Goal: Task Accomplishment & Management: Complete application form

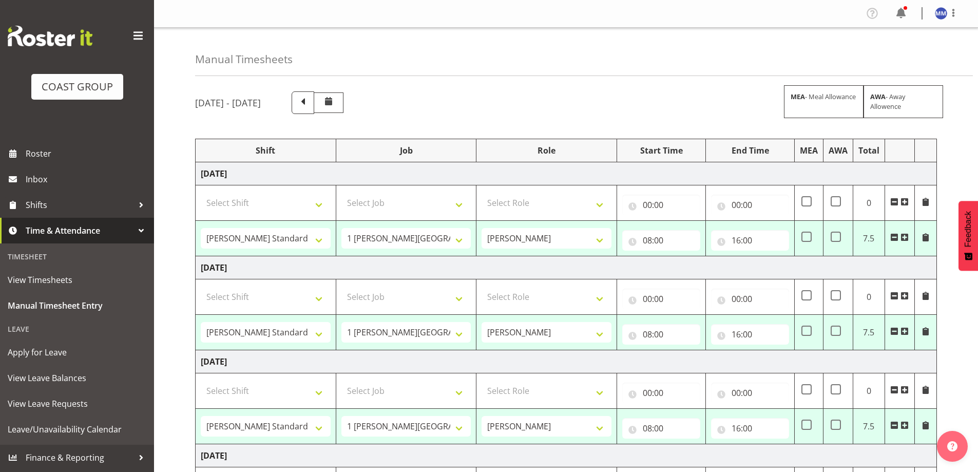
select select "47759"
select select "7032"
select select "16"
select select "47759"
select select "7032"
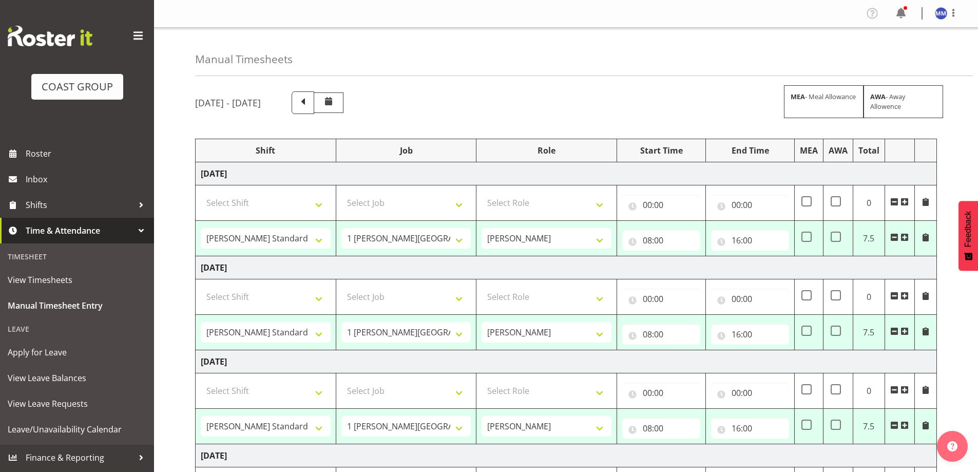
select select "16"
select select "47759"
select select "7032"
select select "47759"
select select "7032"
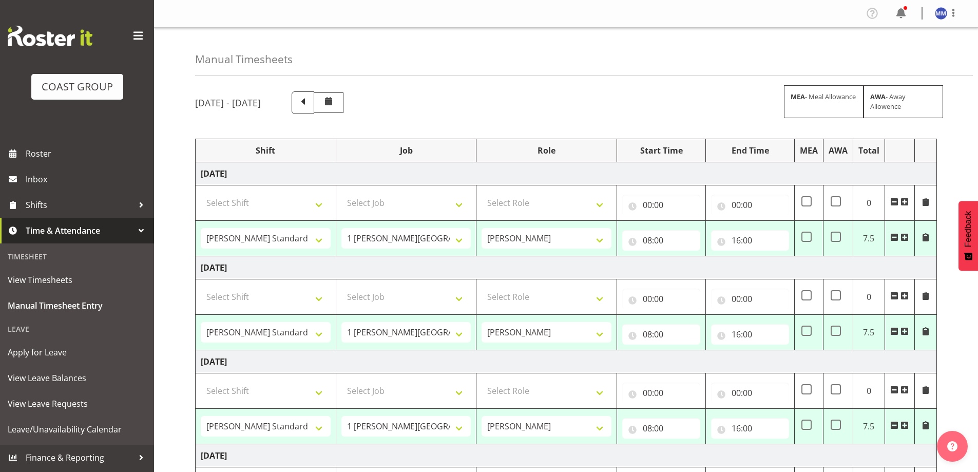
select select "47759"
select select "7032"
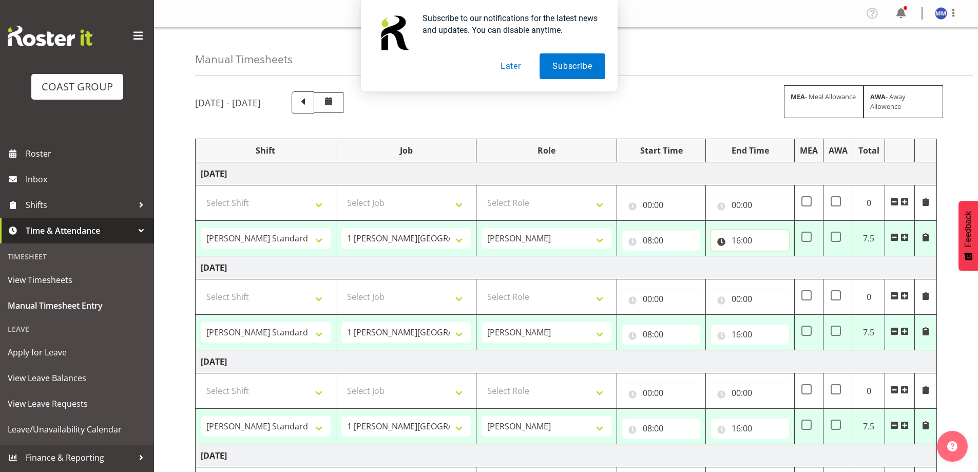
click at [742, 242] on input "16:00" at bounding box center [750, 240] width 78 height 21
click at [774, 258] on select "00 01 02 03 04 05 06 07 08 09 10 11 12 13 14 15 16 17 18 19 20 21 22 23" at bounding box center [781, 267] width 23 height 21
select select "15"
click at [770, 257] on select "00 01 02 03 04 05 06 07 08 09 10 11 12 13 14 15 16 17 18 19 20 21 22 23" at bounding box center [781, 267] width 23 height 21
type input "15:00"
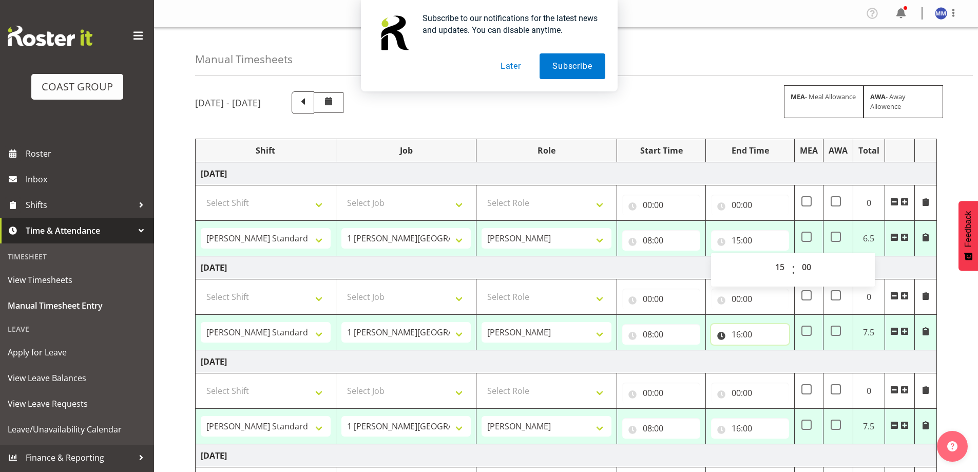
click at [740, 334] on input "16:00" at bounding box center [750, 334] width 78 height 21
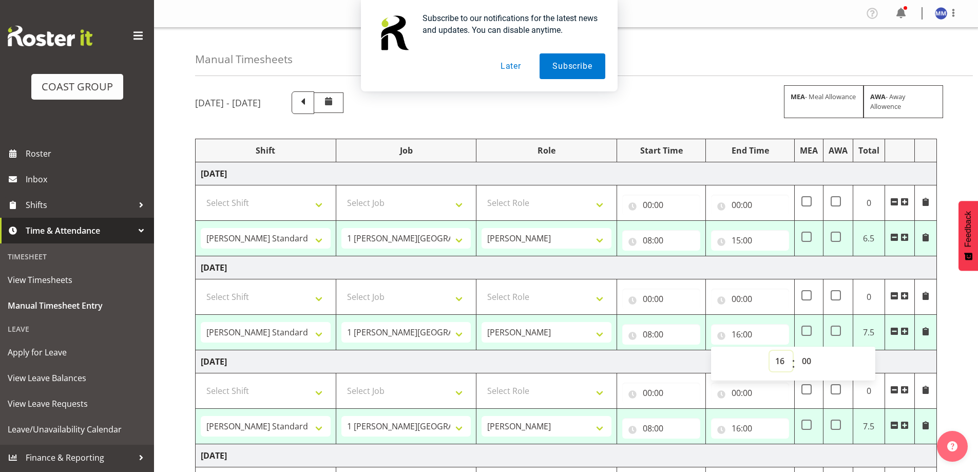
drag, startPoint x: 779, startPoint y: 357, endPoint x: 777, endPoint y: 351, distance: 7.0
click at [779, 358] on select "00 01 02 03 04 05 06 07 08 09 10 11 12 13 14 15 16 17 18 19 20 21 22 23" at bounding box center [781, 361] width 23 height 21
select select "15"
click at [770, 351] on select "00 01 02 03 04 05 06 07 08 09 10 11 12 13 14 15 16 17 18 19 20 21 22 23" at bounding box center [781, 361] width 23 height 21
type input "15:00"
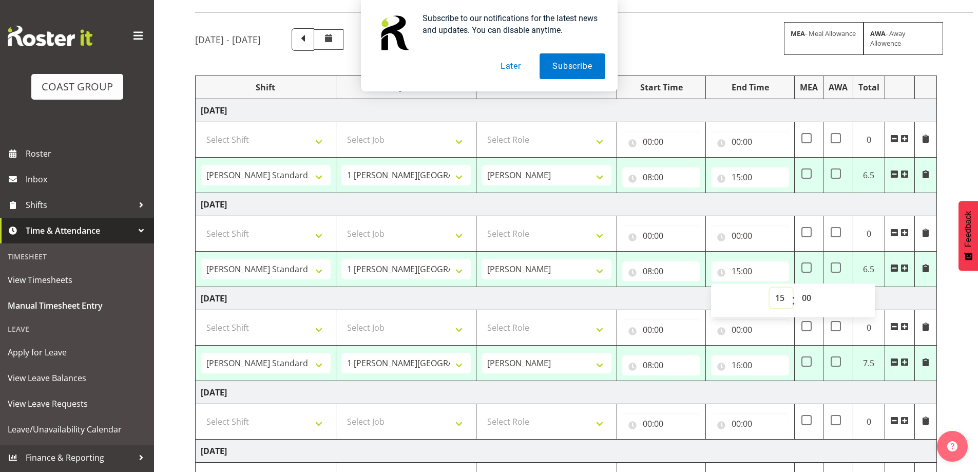
scroll to position [154, 0]
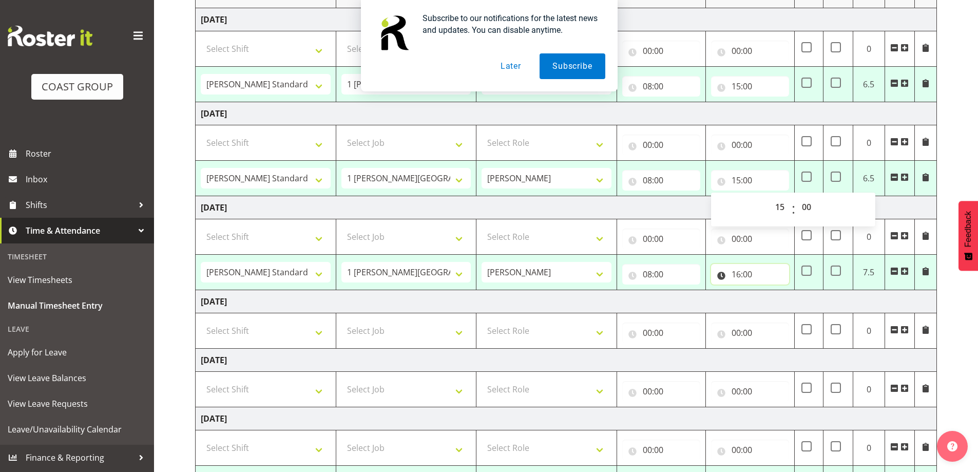
click at [745, 272] on input "16:00" at bounding box center [750, 274] width 78 height 21
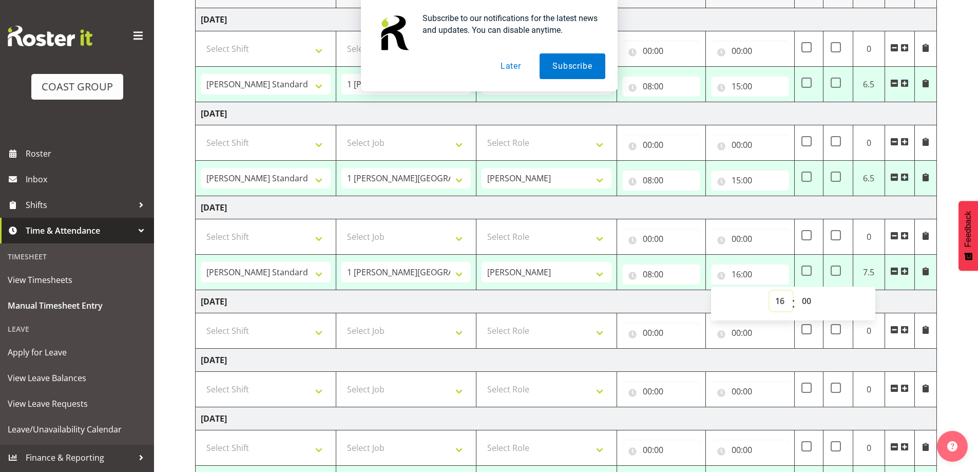
drag, startPoint x: 784, startPoint y: 304, endPoint x: 785, endPoint y: 293, distance: 10.9
click at [784, 304] on select "00 01 02 03 04 05 06 07 08 09 10 11 12 13 14 15 16 17 18 19 20 21 22 23" at bounding box center [781, 301] width 23 height 21
select select "15"
click at [770, 291] on select "00 01 02 03 04 05 06 07 08 09 10 11 12 13 14 15 16 17 18 19 20 21 22 23" at bounding box center [781, 301] width 23 height 21
type input "15:00"
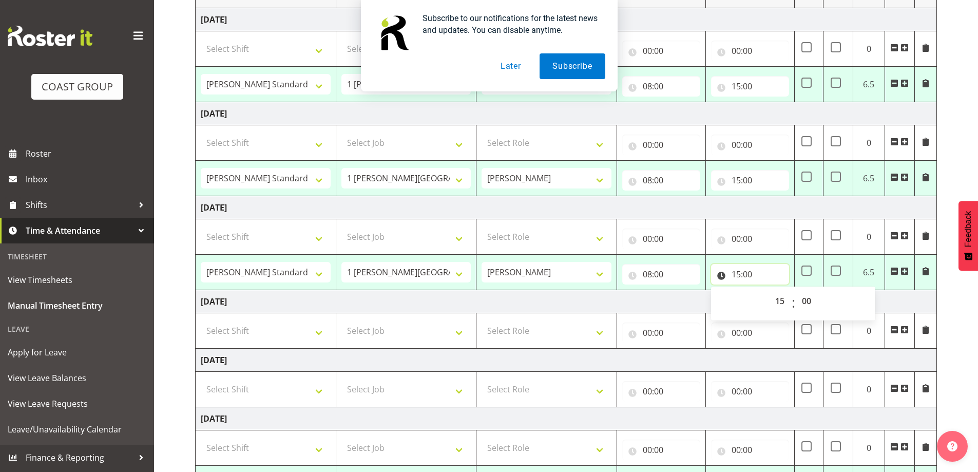
click at [755, 272] on input "15:00" at bounding box center [750, 274] width 78 height 21
drag, startPoint x: 807, startPoint y: 300, endPoint x: 808, endPoint y: 292, distance: 8.8
click at [807, 300] on select "00 01 02 03 04 05 06 07 08 09 10 11 12 13 14 15 16 17 18 19 20 21 22 23 24 25 2…" at bounding box center [807, 301] width 23 height 21
select select "30"
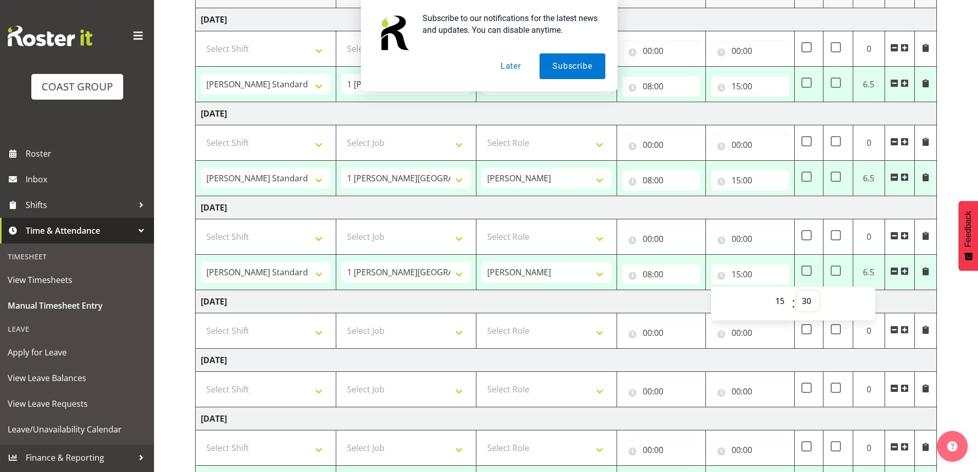
click at [796, 291] on select "00 01 02 03 04 05 06 07 08 09 10 11 12 13 14 15 16 17 18 19 20 21 22 23 24 25 2…" at bounding box center [807, 301] width 23 height 21
type input "15:30"
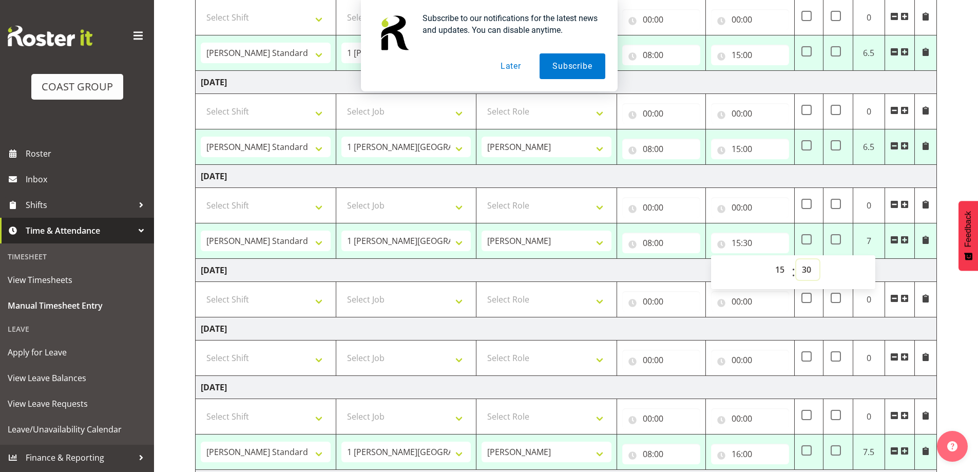
scroll to position [257, 0]
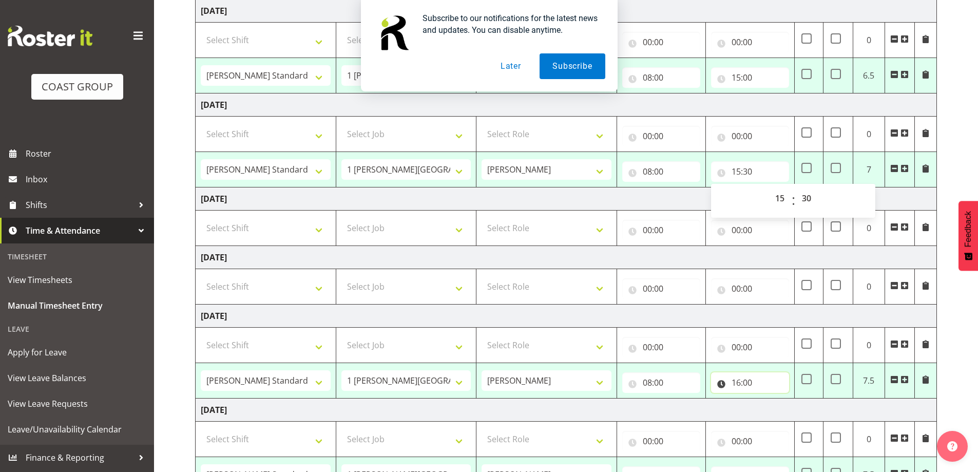
click at [738, 380] on input "16:00" at bounding box center [750, 382] width 78 height 21
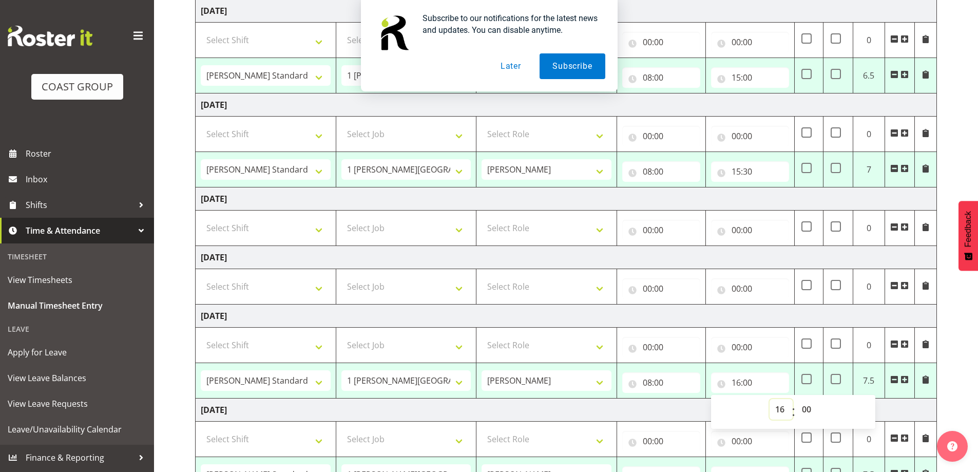
click at [776, 408] on select "00 01 02 03 04 05 06 07 08 09 10 11 12 13 14 15 16 17 18 19 20 21 22 23" at bounding box center [781, 409] width 23 height 21
select select "15"
click at [770, 399] on select "00 01 02 03 04 05 06 07 08 09 10 11 12 13 14 15 16 17 18 19 20 21 22 23" at bounding box center [781, 409] width 23 height 21
type input "15:00"
click at [733, 324] on td "[DATE]" at bounding box center [566, 315] width 741 height 23
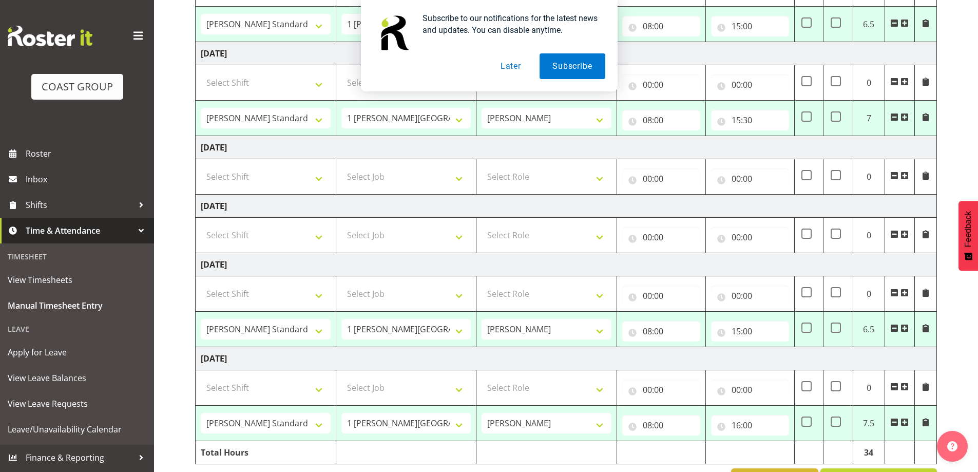
scroll to position [342, 0]
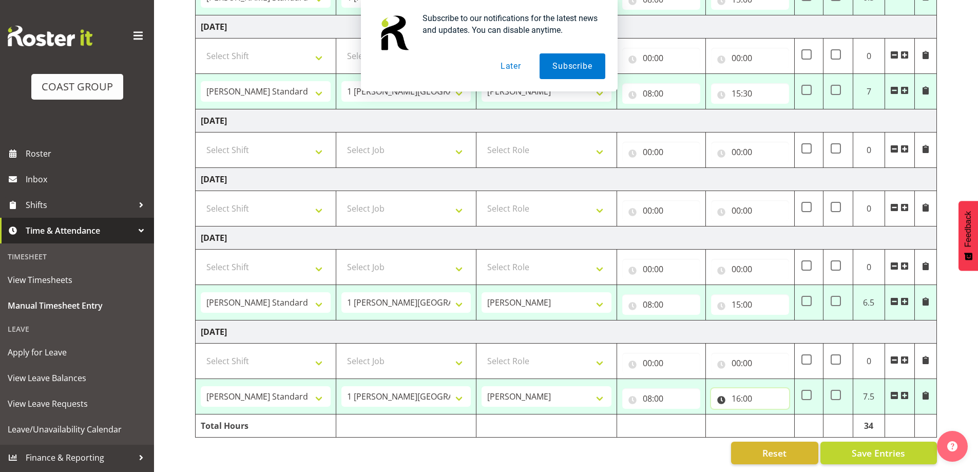
click at [744, 398] on input "16:00" at bounding box center [750, 398] width 78 height 21
click at [780, 415] on select "00 01 02 03 04 05 06 07 08 09 10 11 12 13 14 15 16 17 18 19 20 21 22 23" at bounding box center [781, 425] width 23 height 21
select select "15"
click at [770, 415] on select "00 01 02 03 04 05 06 07 08 09 10 11 12 13 14 15 16 17 18 19 20 21 22 23" at bounding box center [781, 425] width 23 height 21
type input "15:00"
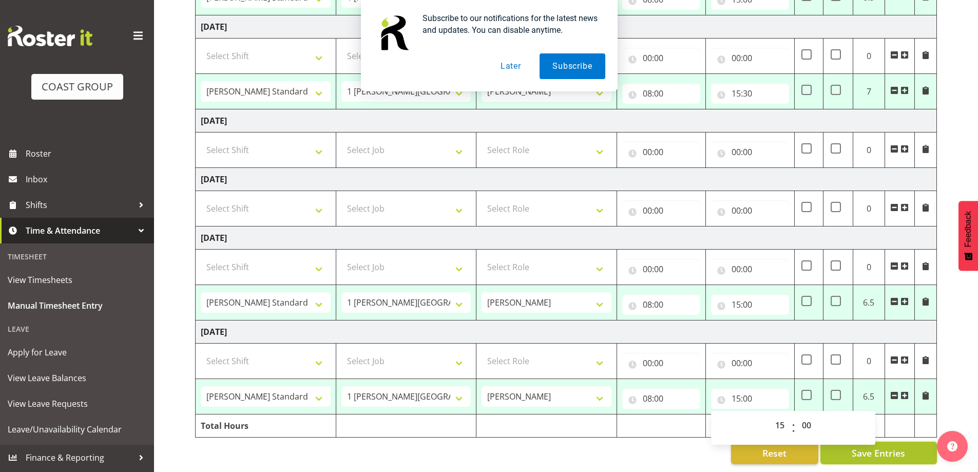
click at [839, 444] on button "Save Entries" at bounding box center [878, 453] width 117 height 23
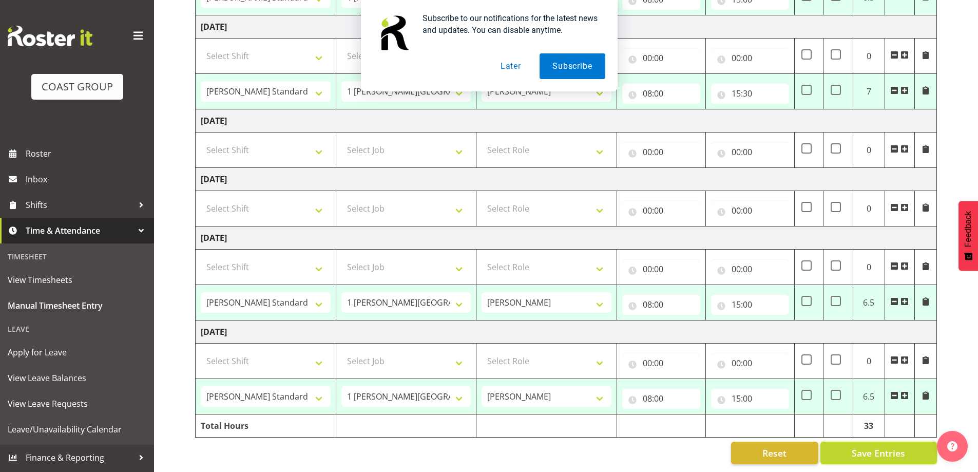
select select "47759"
select select "7032"
select select "47759"
select select "7032"
select select "47759"
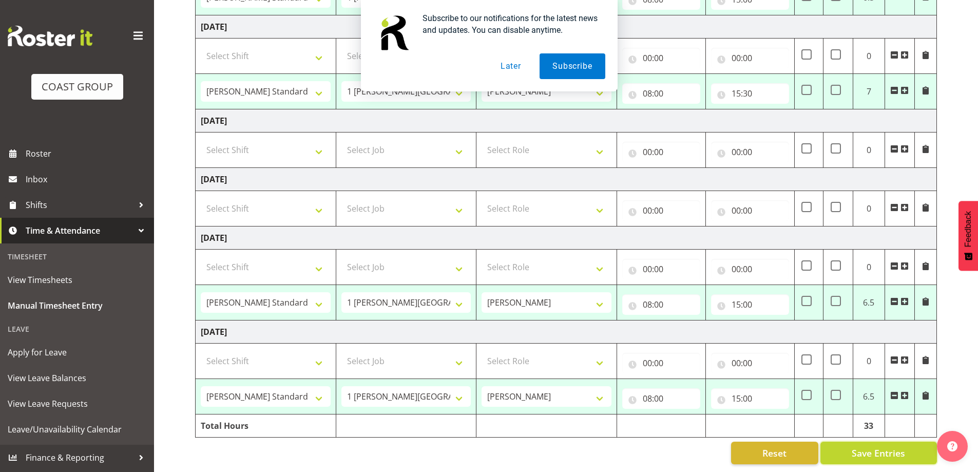
select select "7032"
select select "47759"
select select "7032"
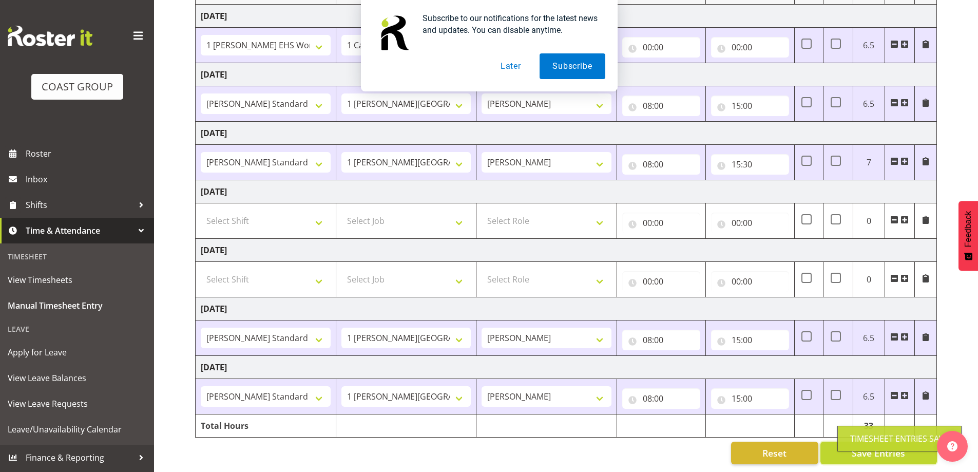
select select "47759"
select select "7032"
type input "08:00"
type input "15:00"
select select "47759"
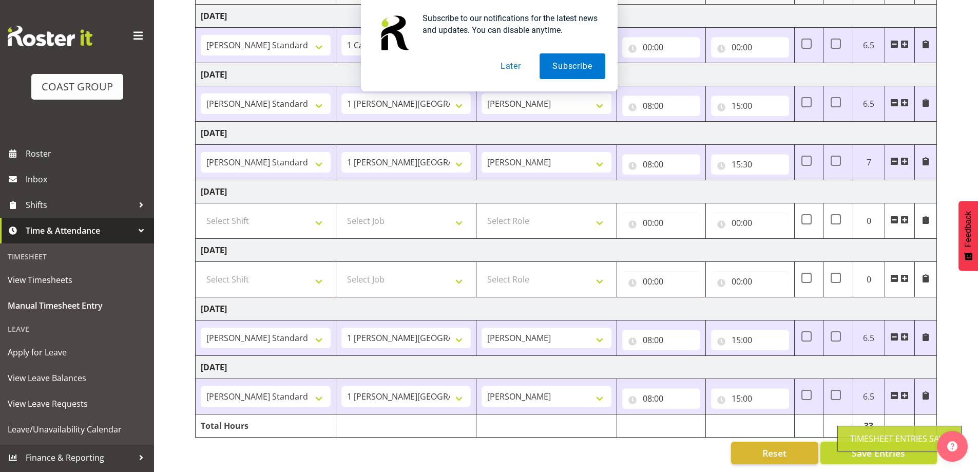
select select "7032"
select select "47759"
select select "7032"
select select "47759"
select select "7032"
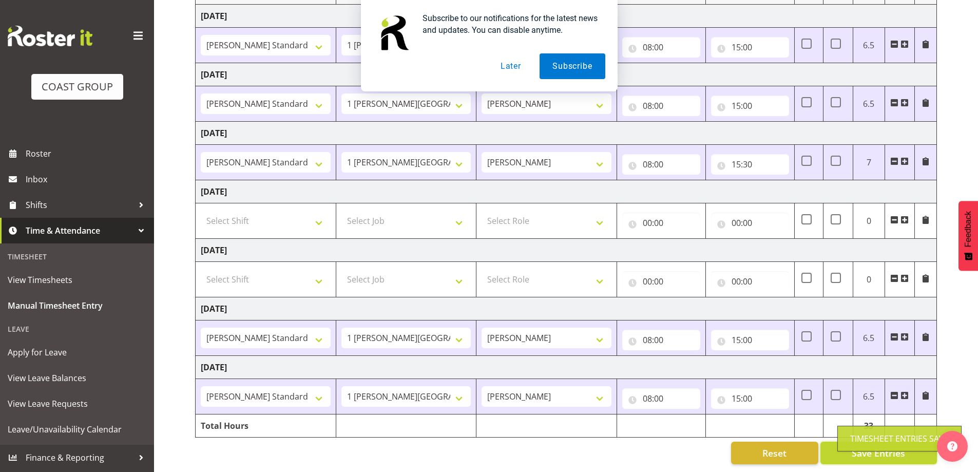
select select "47759"
select select "7032"
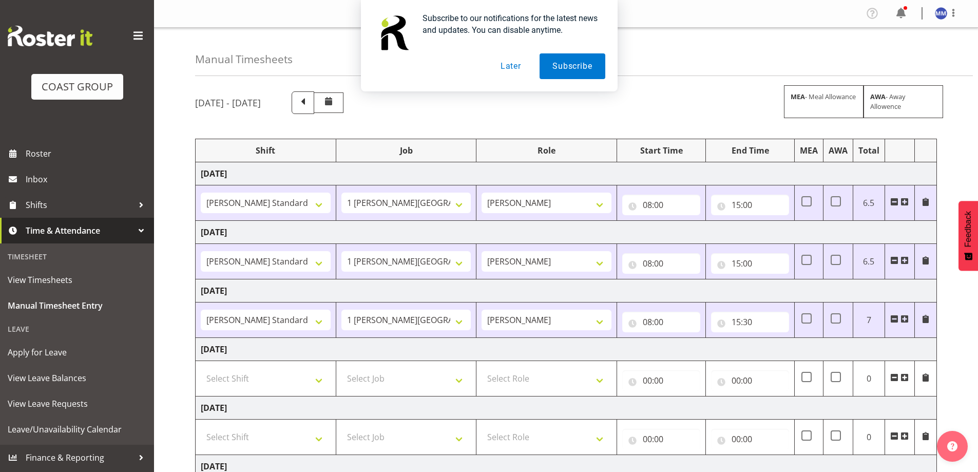
click at [501, 127] on div "[DATE] - [DATE] MEA - Meal Allowance AWA - Away Allowence Shift Job Role Start …" at bounding box center [586, 357] width 783 height 546
click at [515, 67] on button "Later" at bounding box center [511, 66] width 46 height 26
